Goal: Task Accomplishment & Management: Manage account settings

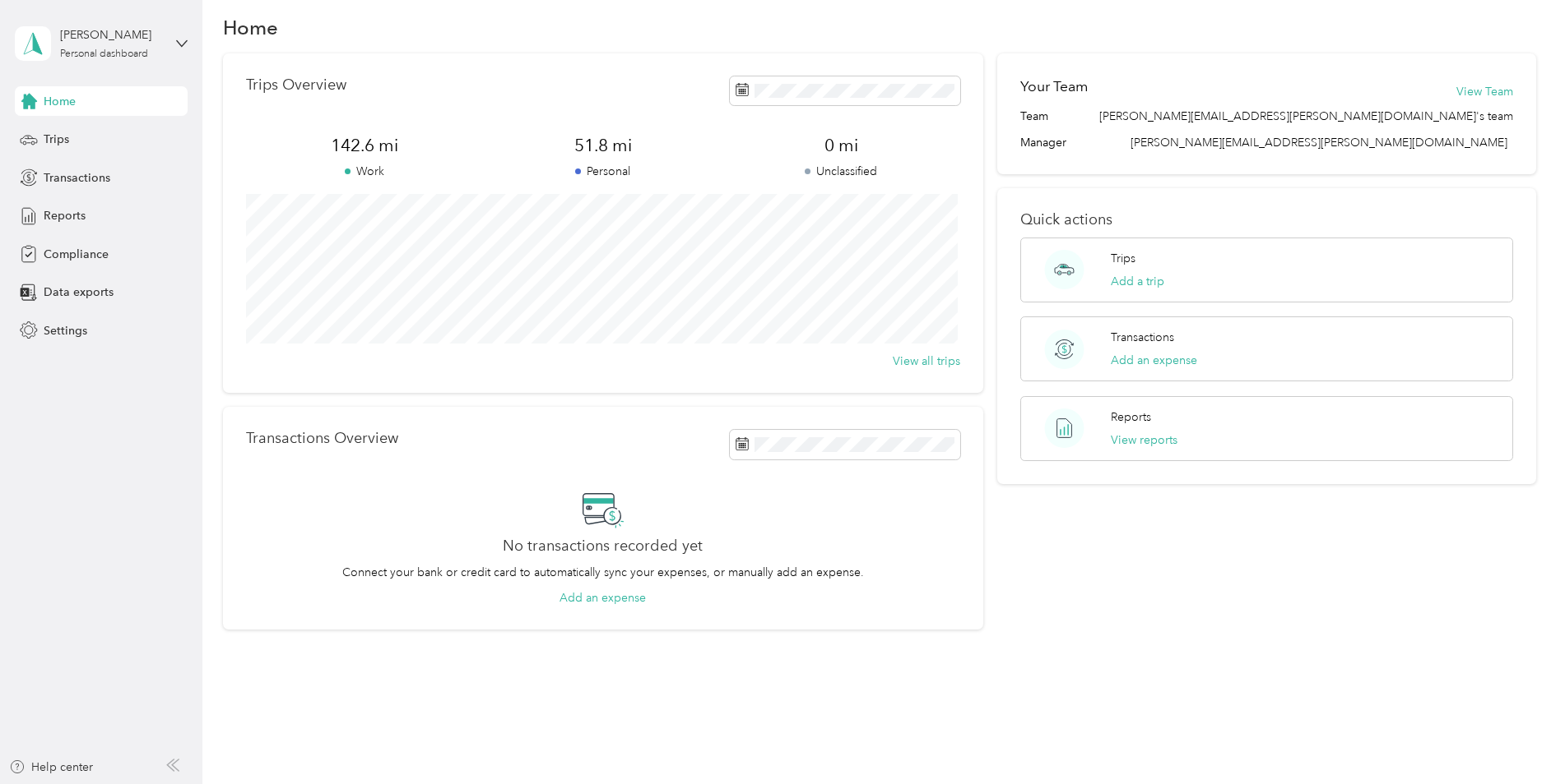
scroll to position [35, 0]
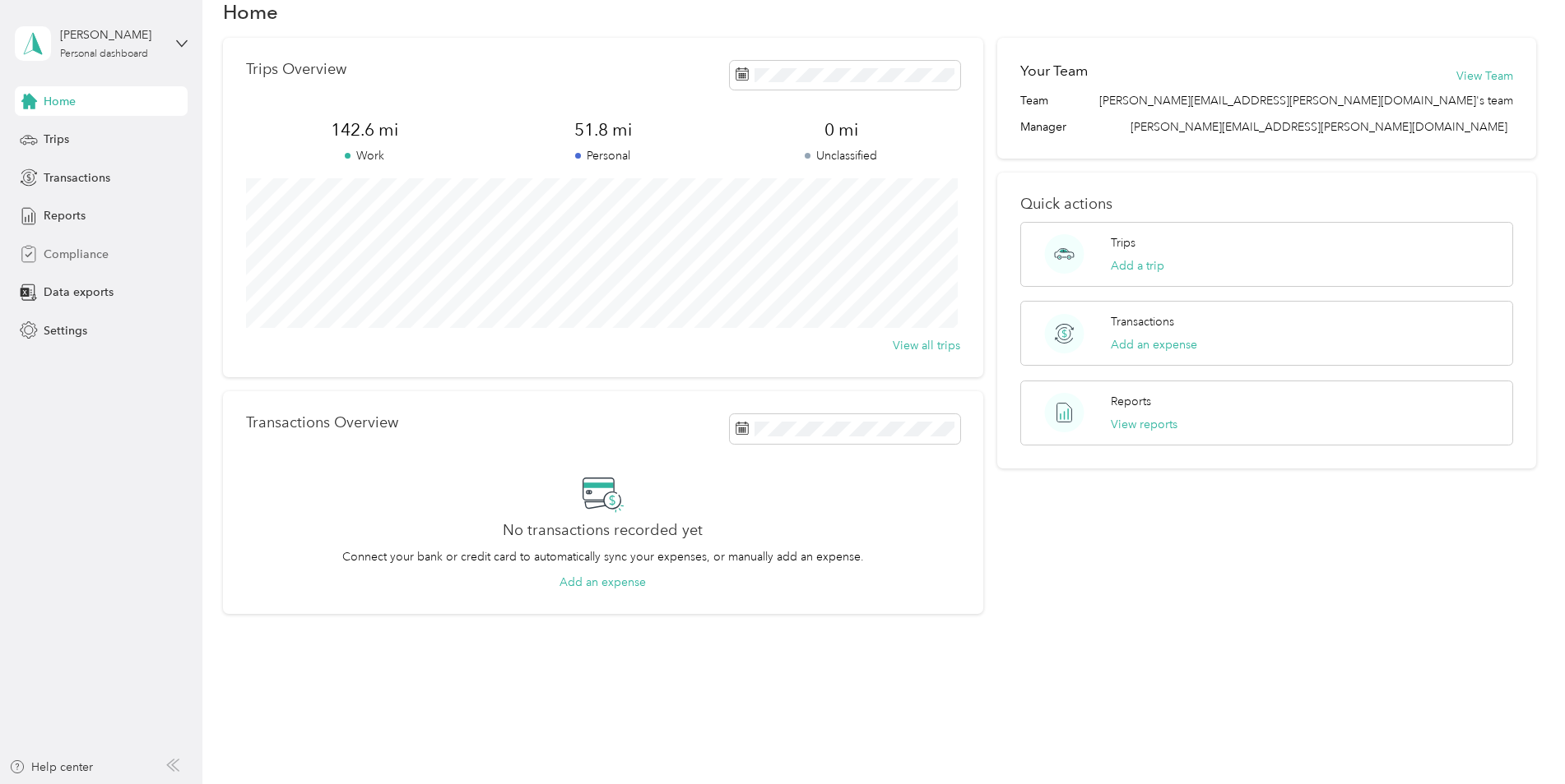
click at [83, 255] on span "Compliance" at bounding box center [76, 254] width 65 height 17
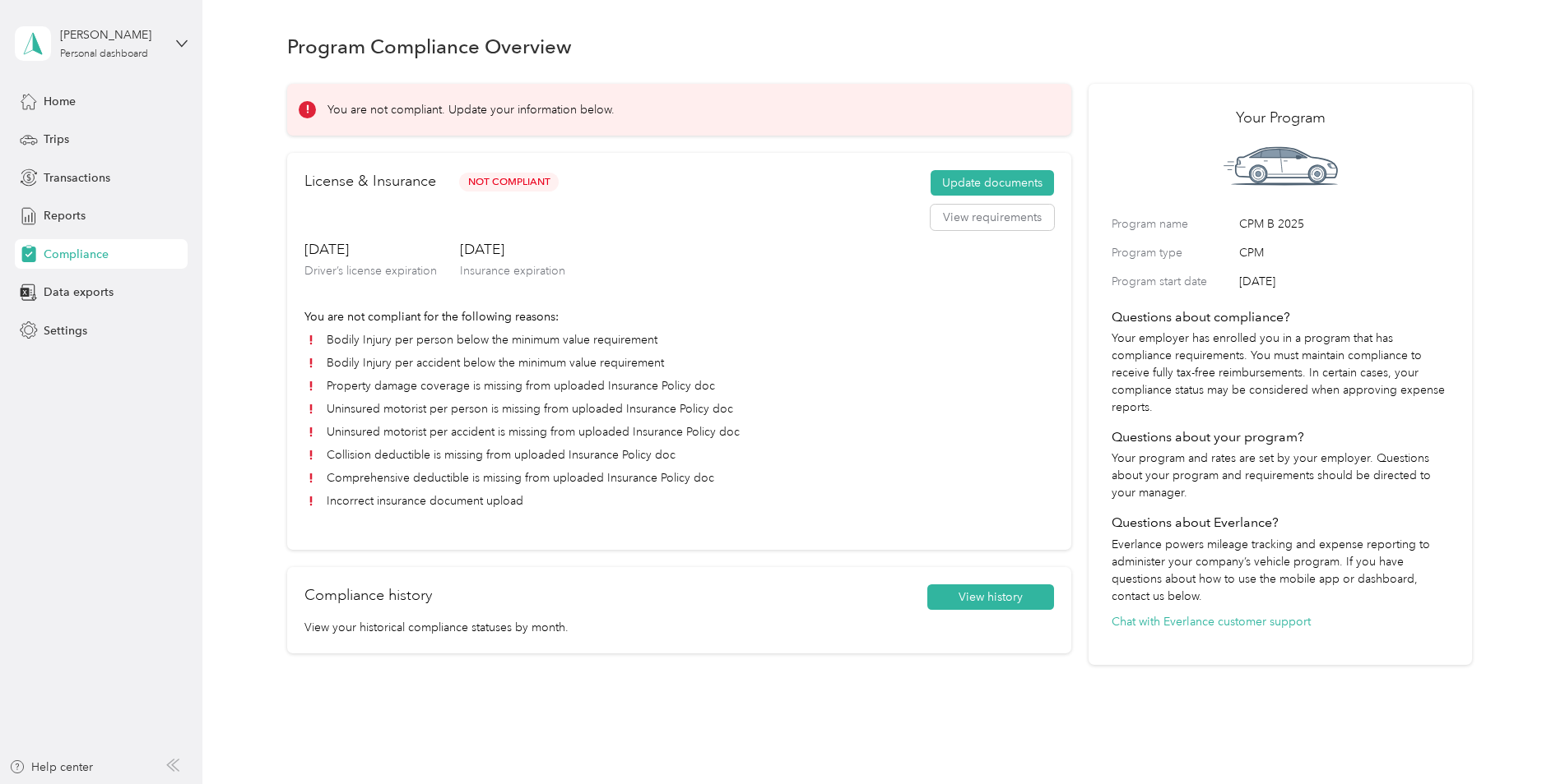
click at [990, 231] on div "License & Insurance Not Compliant Update documents View requirements" at bounding box center [679, 205] width 750 height 69
click at [993, 223] on button "View requirements" at bounding box center [992, 218] width 123 height 27
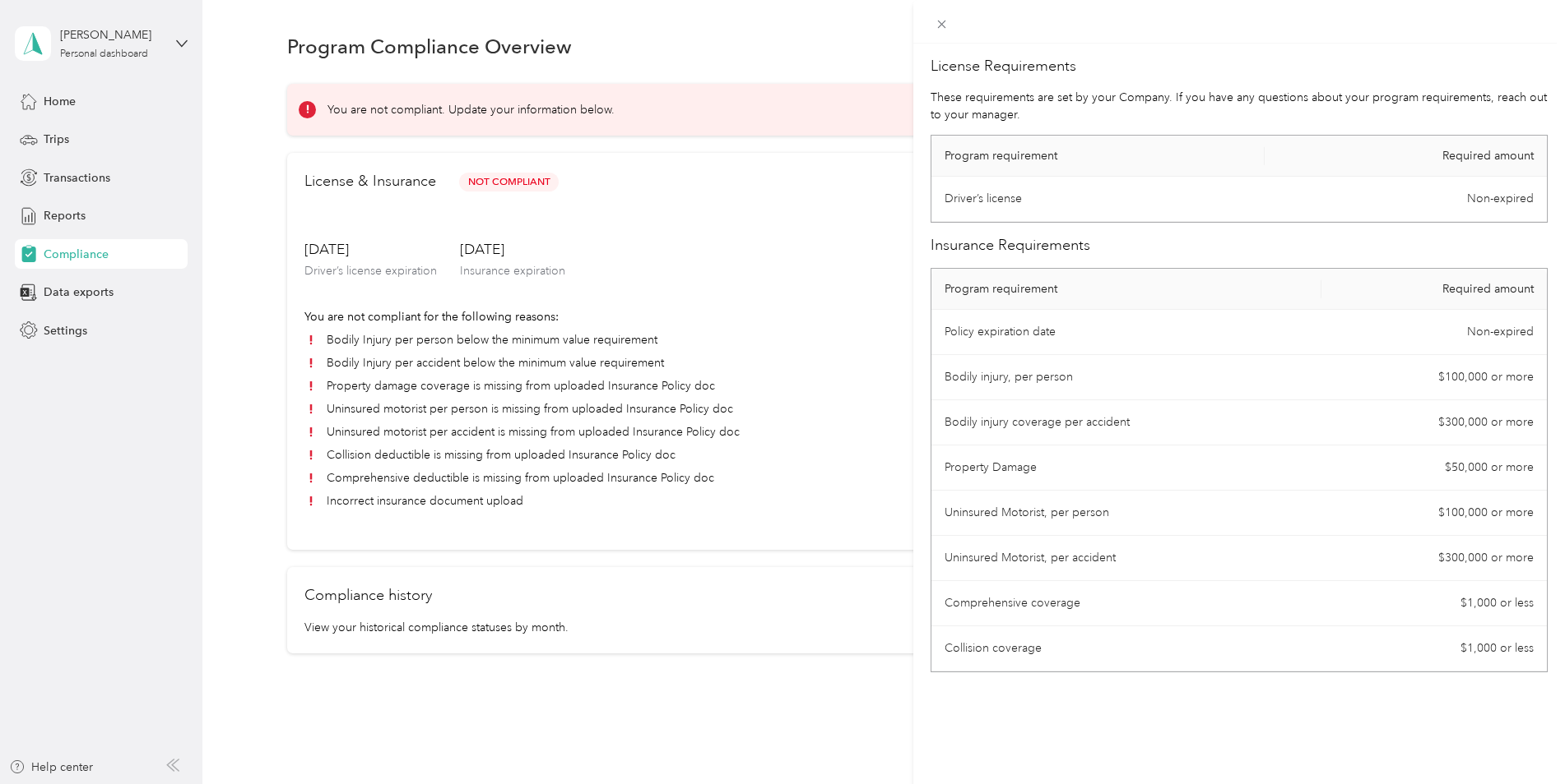
click at [522, 180] on div "License Requirements These requirements are set by your Company. If you have an…" at bounding box center [782, 392] width 1565 height 784
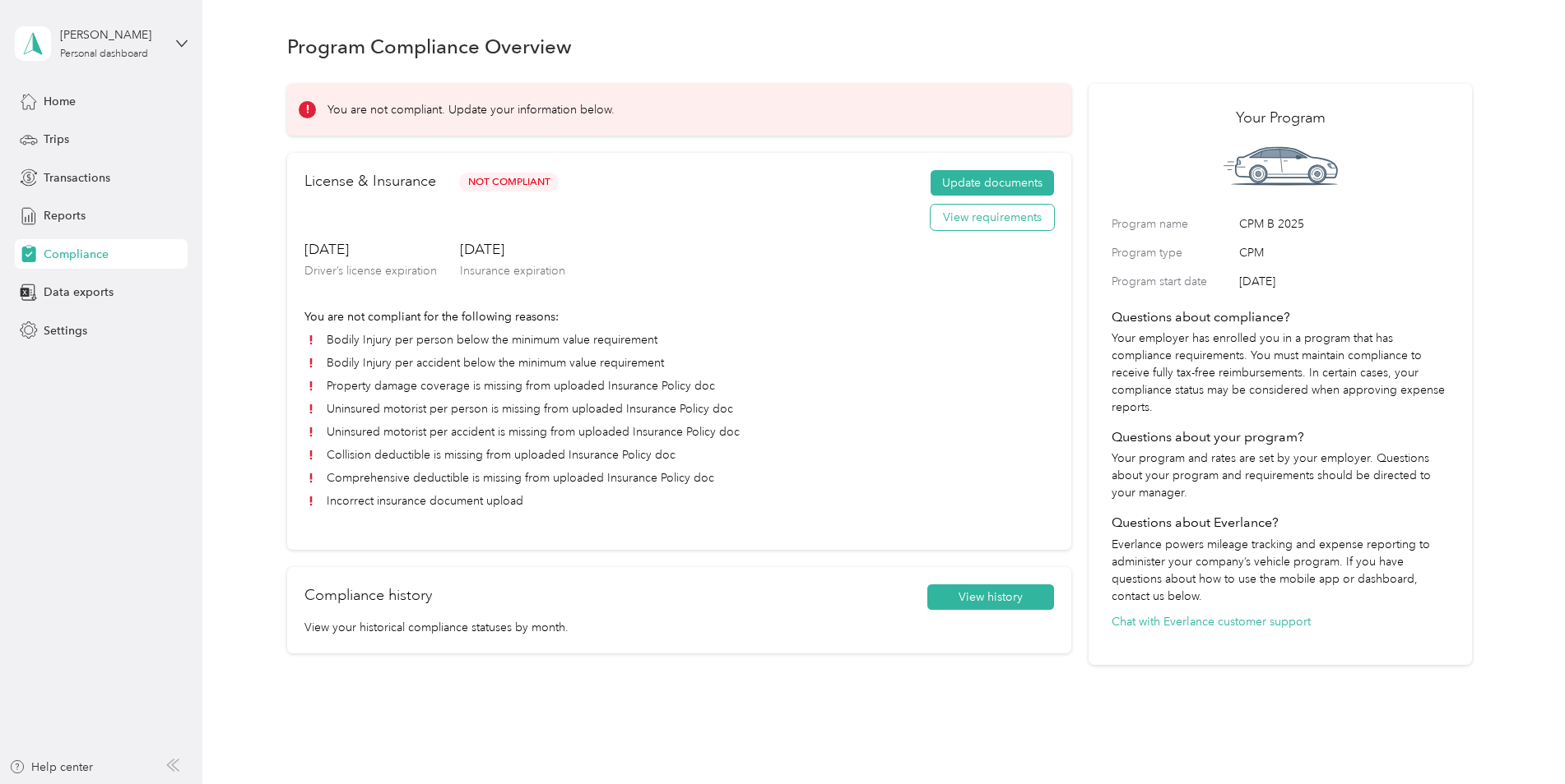
click at [997, 218] on button "View requirements" at bounding box center [992, 218] width 123 height 27
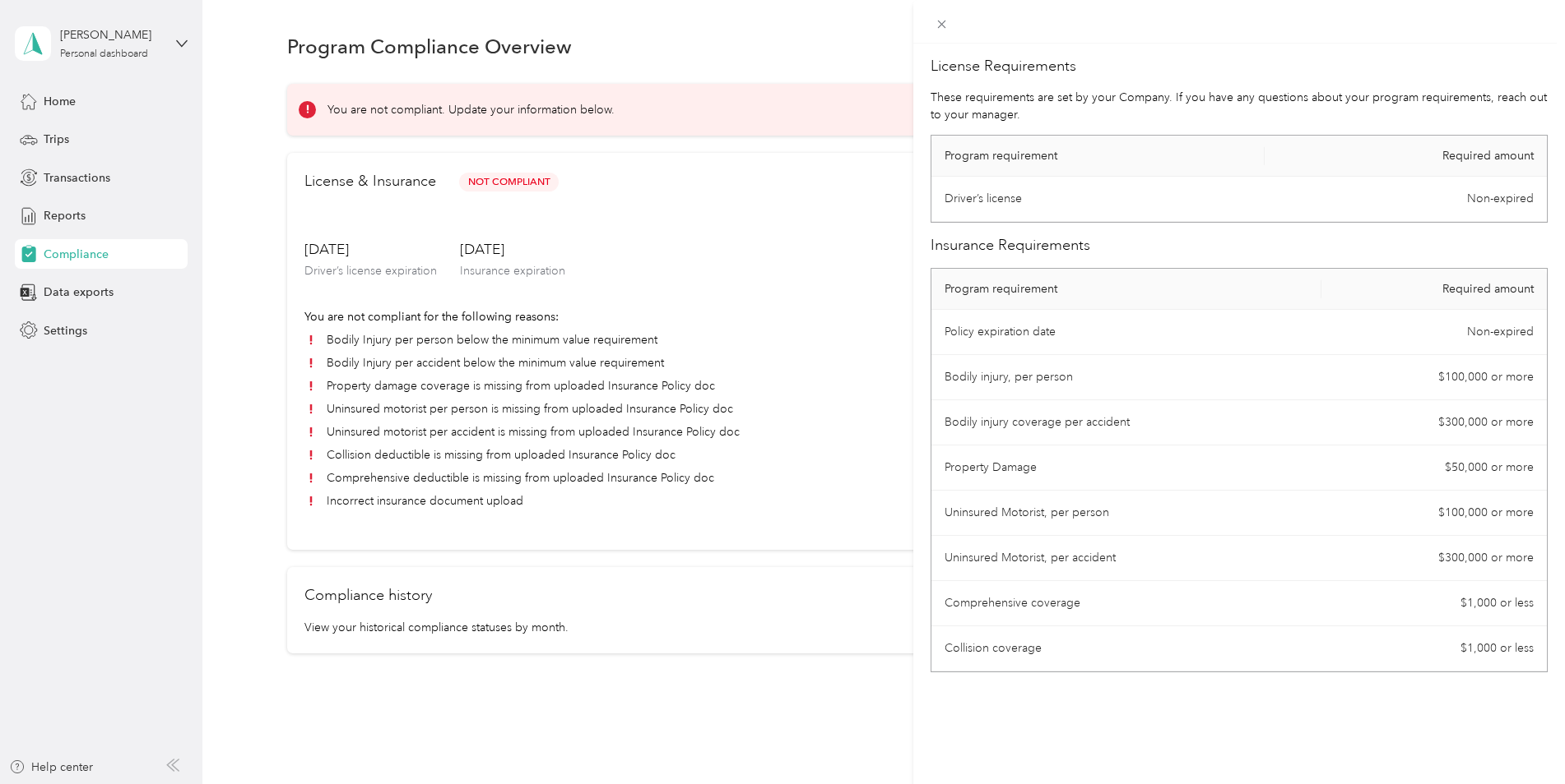
click at [513, 180] on div "License Requirements These requirements are set by your Company. If you have an…" at bounding box center [782, 392] width 1565 height 784
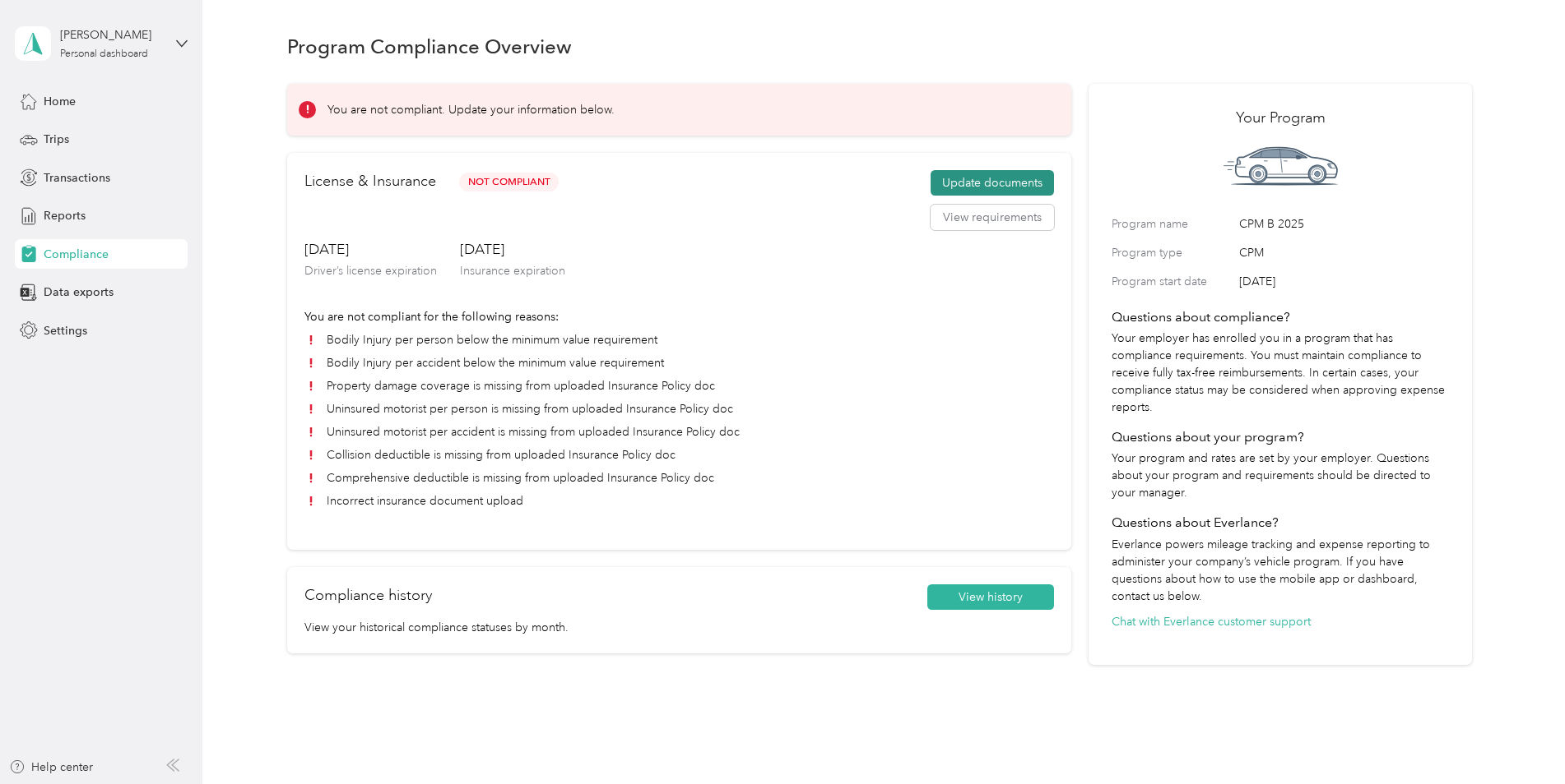
click at [1008, 181] on button "Update documents" at bounding box center [992, 183] width 123 height 27
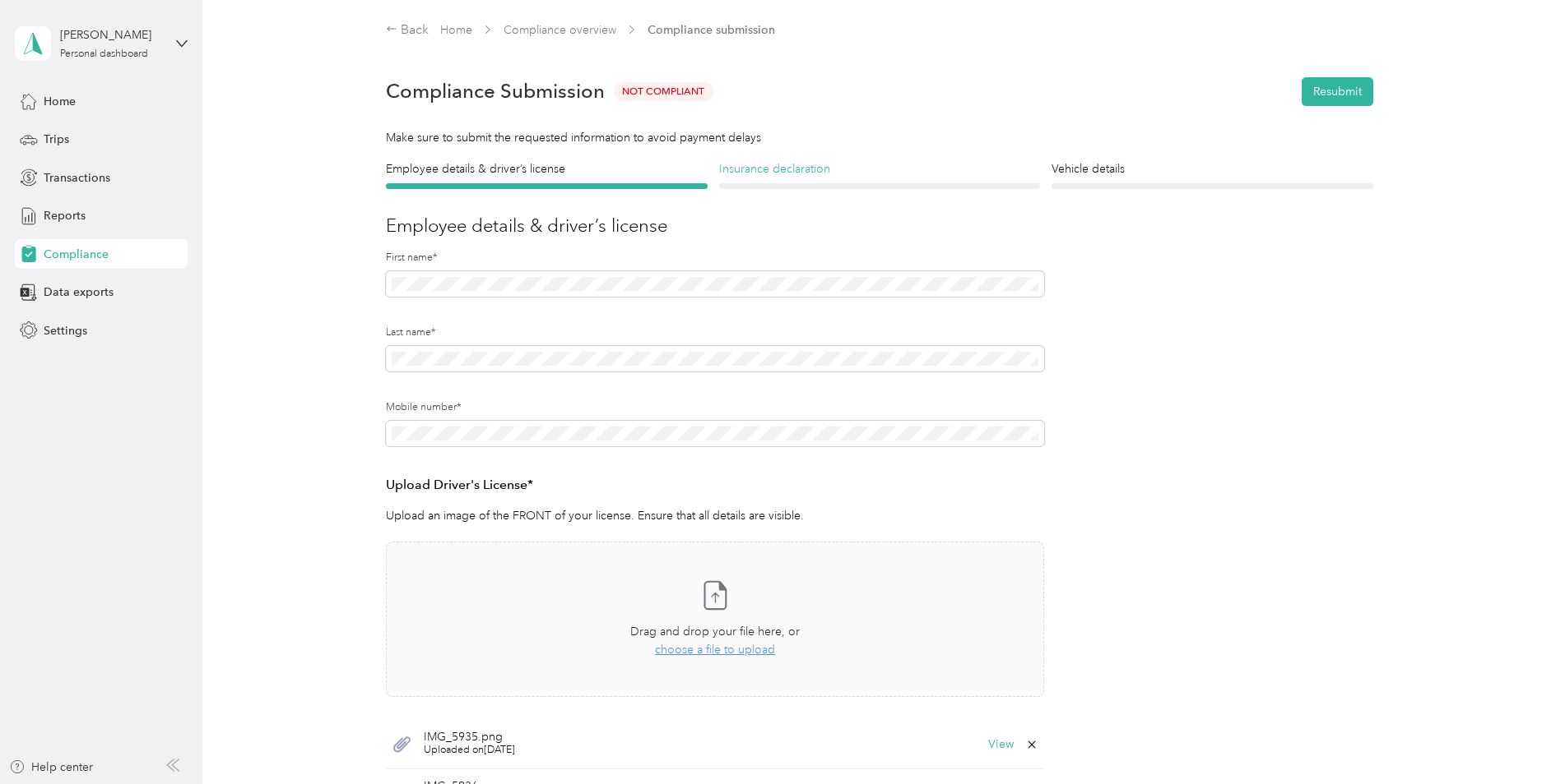
click at [791, 173] on h4 "Insurance declaration" at bounding box center [880, 168] width 321 height 17
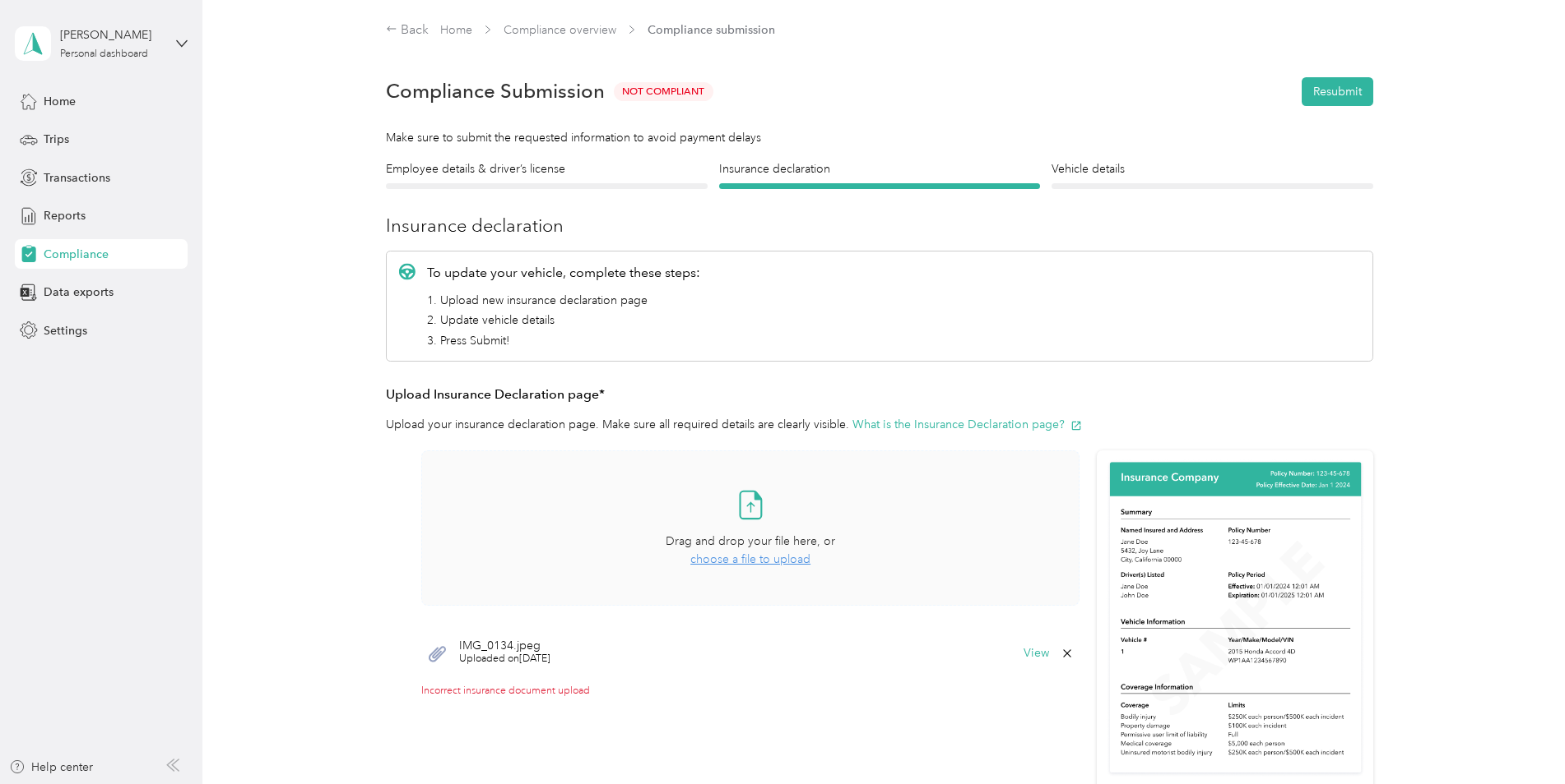
click at [742, 504] on icon at bounding box center [750, 504] width 33 height 33
click at [1344, 87] on button "Resubmit" at bounding box center [1337, 91] width 71 height 29
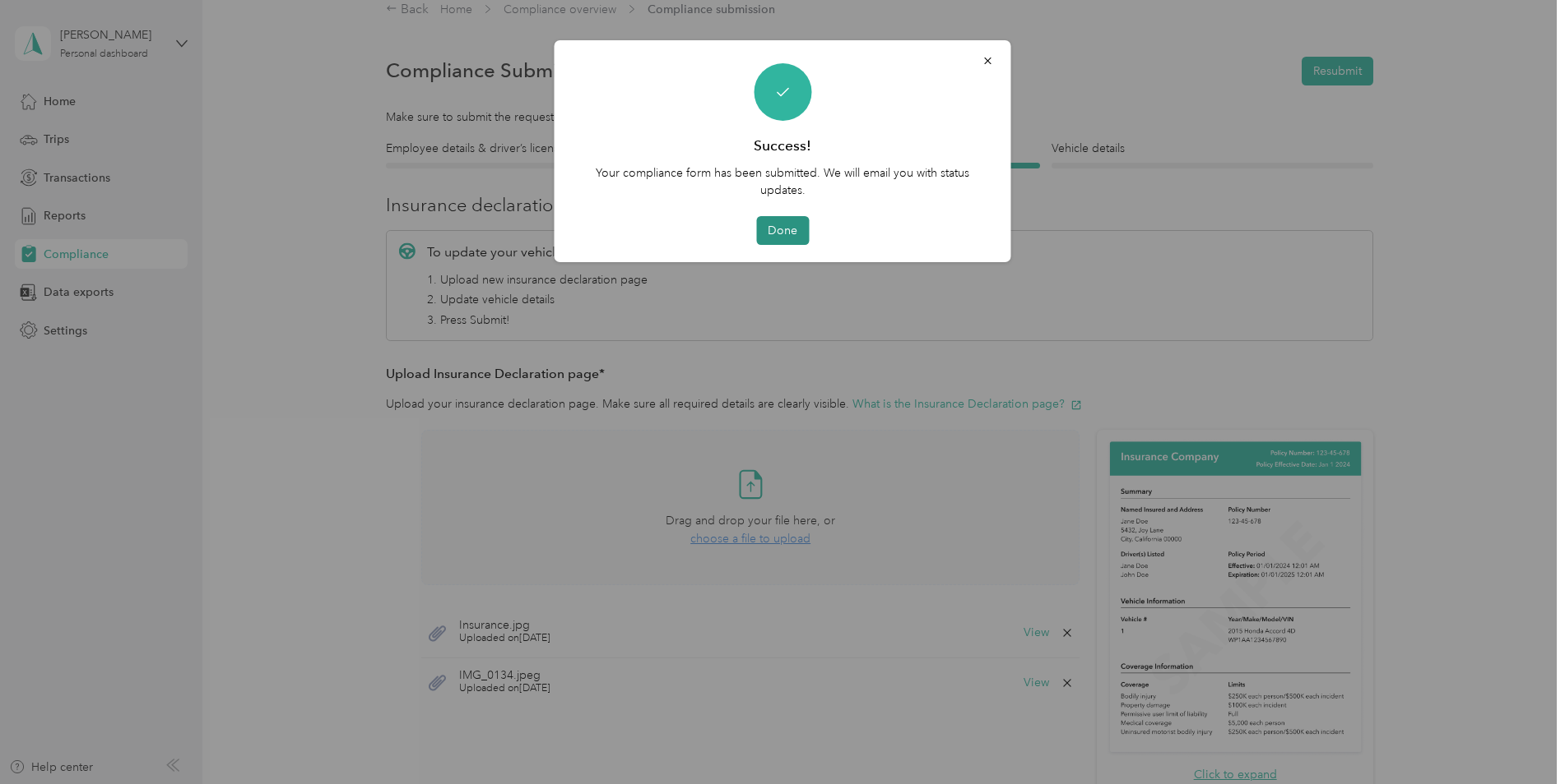
click at [789, 231] on button "Done" at bounding box center [782, 230] width 53 height 29
